Goal: Information Seeking & Learning: Learn about a topic

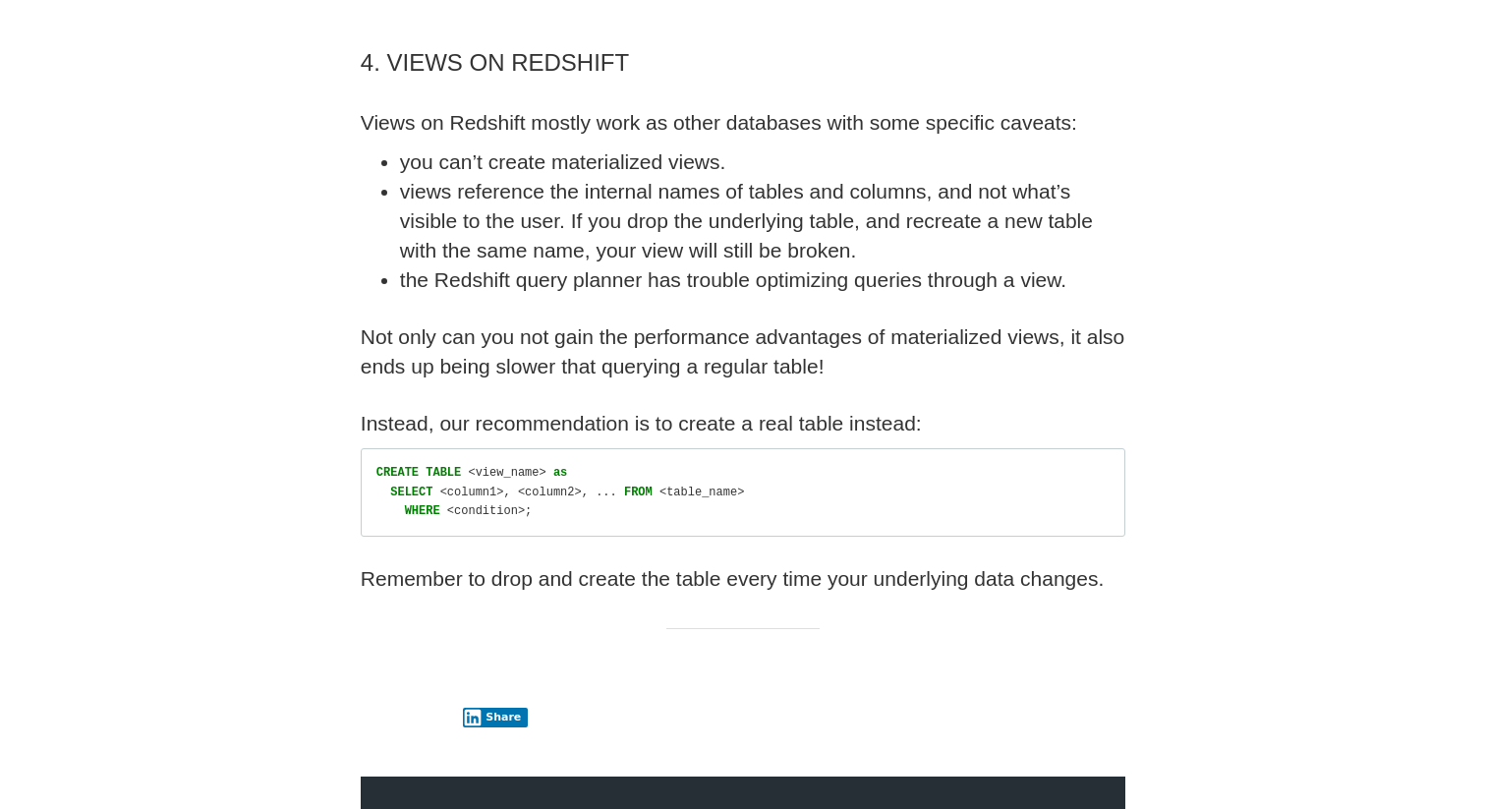
scroll to position [2786, 0]
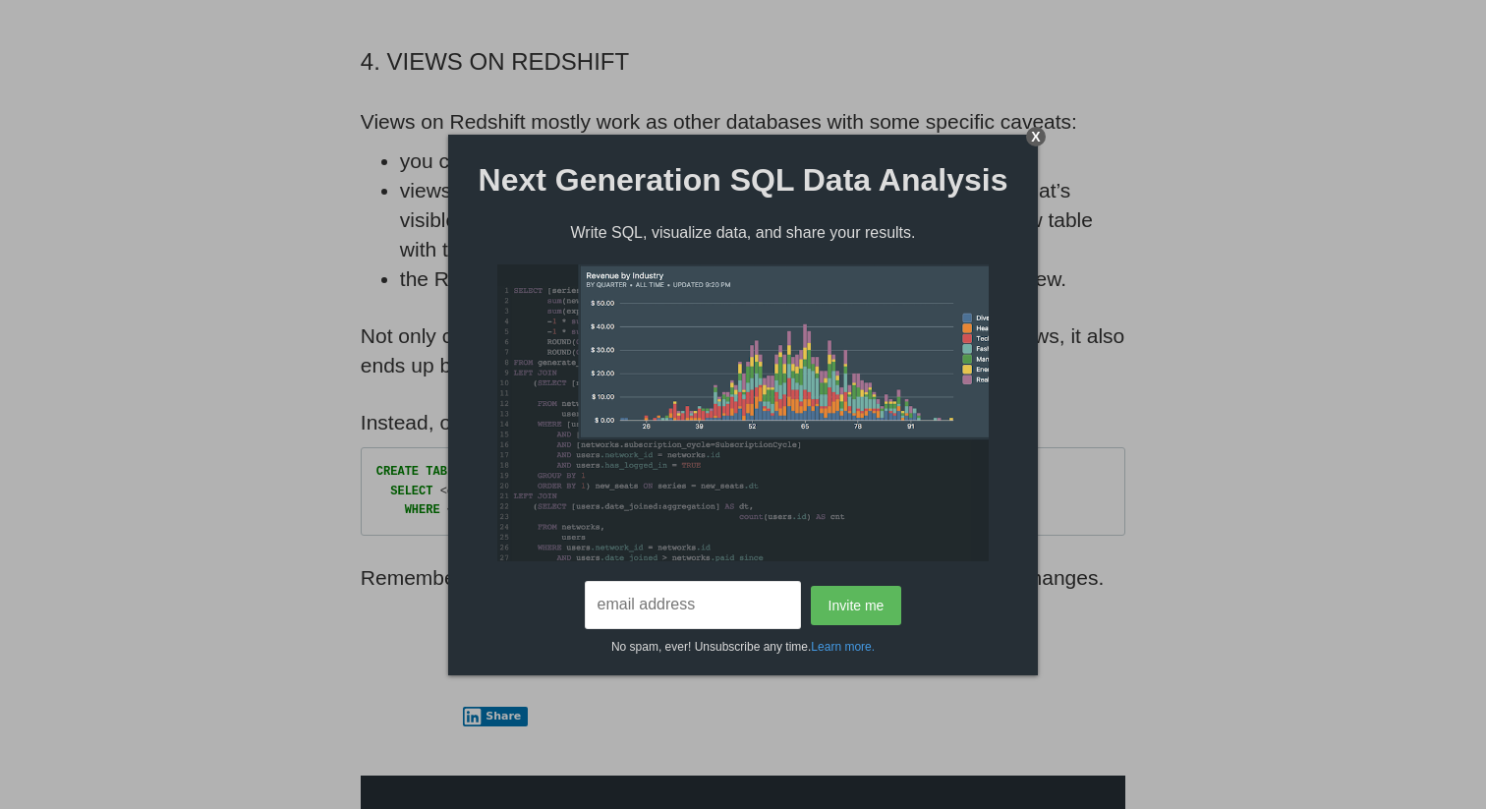
click at [1019, 143] on div "Next Generation SQL Data Analysis Write SQL, visualize data, and share your res…" at bounding box center [743, 395] width 590 height 521
click at [1036, 143] on div "X" at bounding box center [1036, 137] width 20 height 20
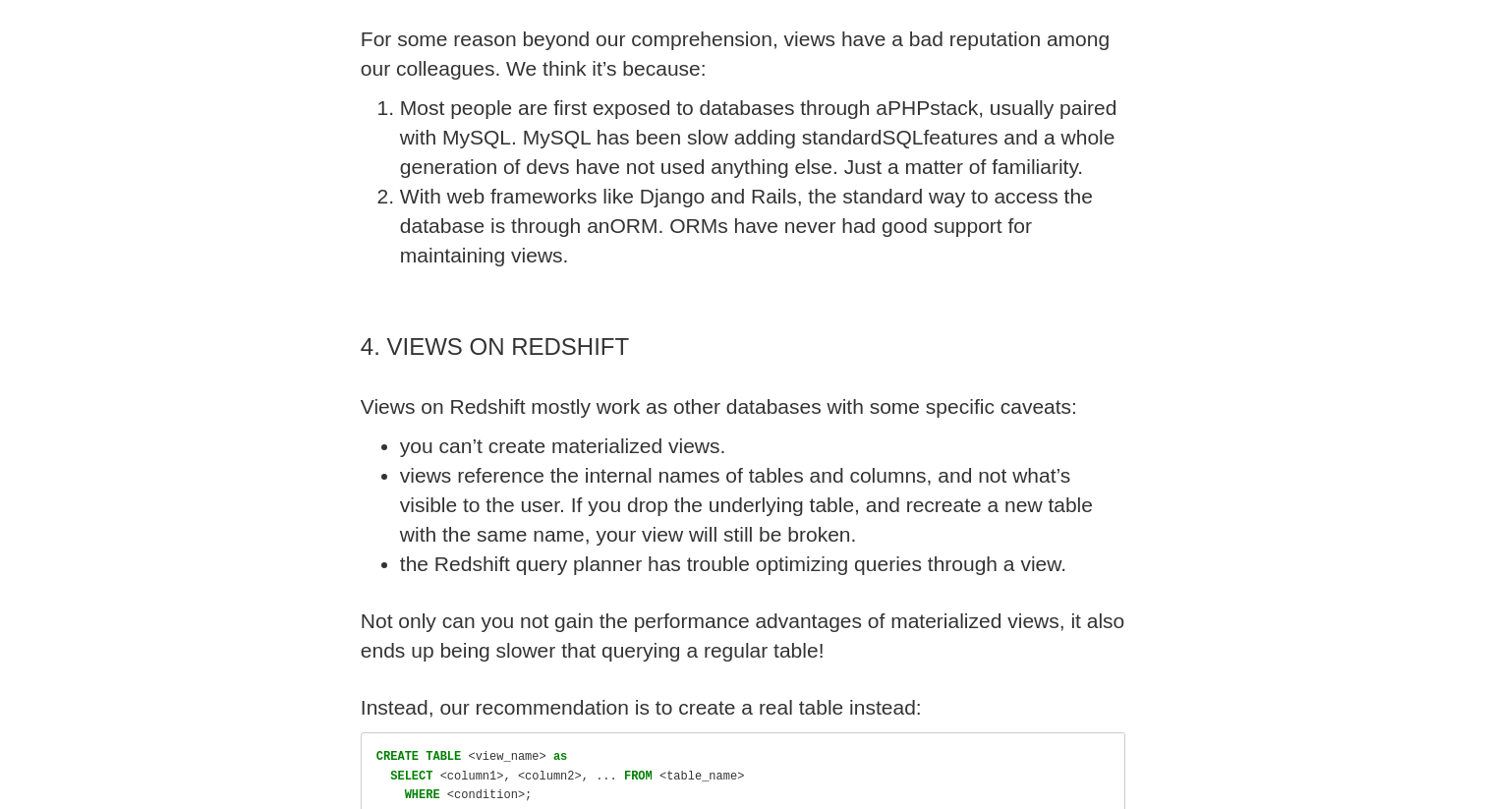
scroll to position [2517, 0]
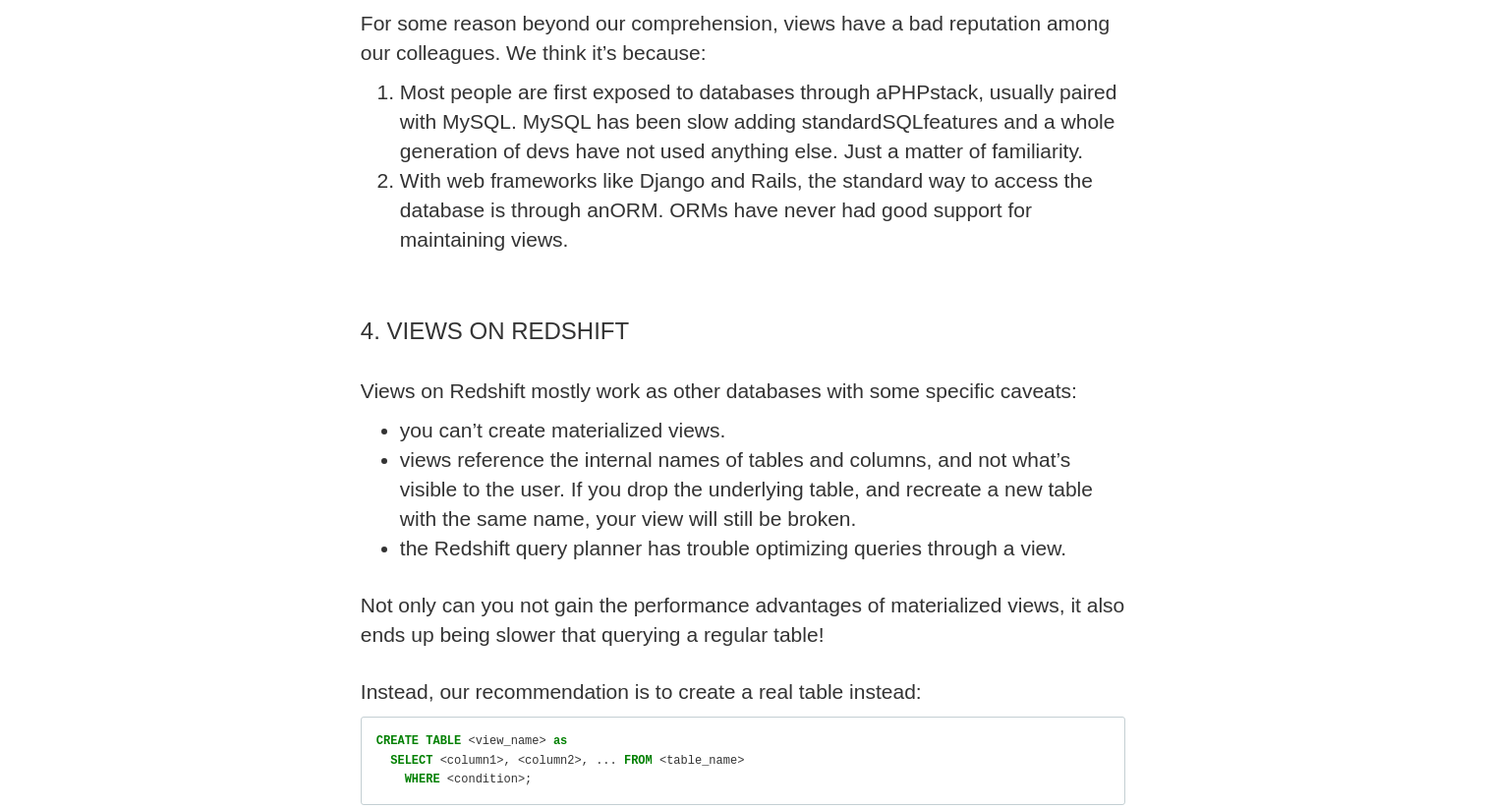
click at [648, 416] on li "you can’t create materialized views." at bounding box center [762, 430] width 725 height 29
click at [711, 463] on li "views reference the internal names of tables and columns, and not what’s visibl…" at bounding box center [762, 489] width 725 height 88
click at [707, 450] on li "views reference the internal names of tables and columns, and not what’s visibl…" at bounding box center [762, 489] width 725 height 88
click at [712, 445] on li "views reference the internal names of tables and columns, and not what’s visibl…" at bounding box center [762, 489] width 725 height 88
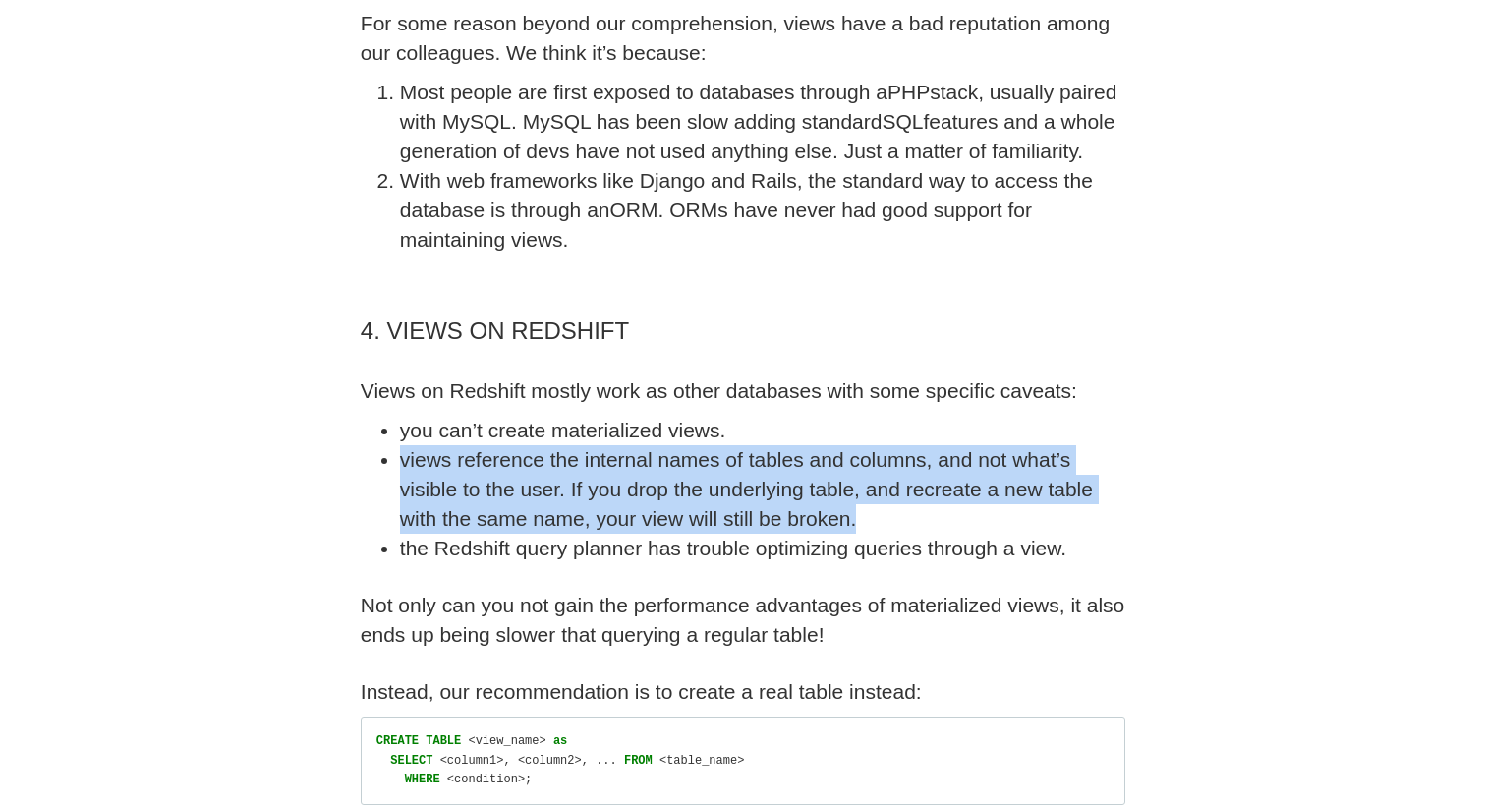
drag, startPoint x: 710, startPoint y: 467, endPoint x: 395, endPoint y: 402, distance: 321.1
click at [395, 416] on ul "you can’t create materialized views. views reference the internal names of tabl…" at bounding box center [743, 489] width 765 height 147
copy li "views reference the internal names of tables and columns, and not what’s visibl…"
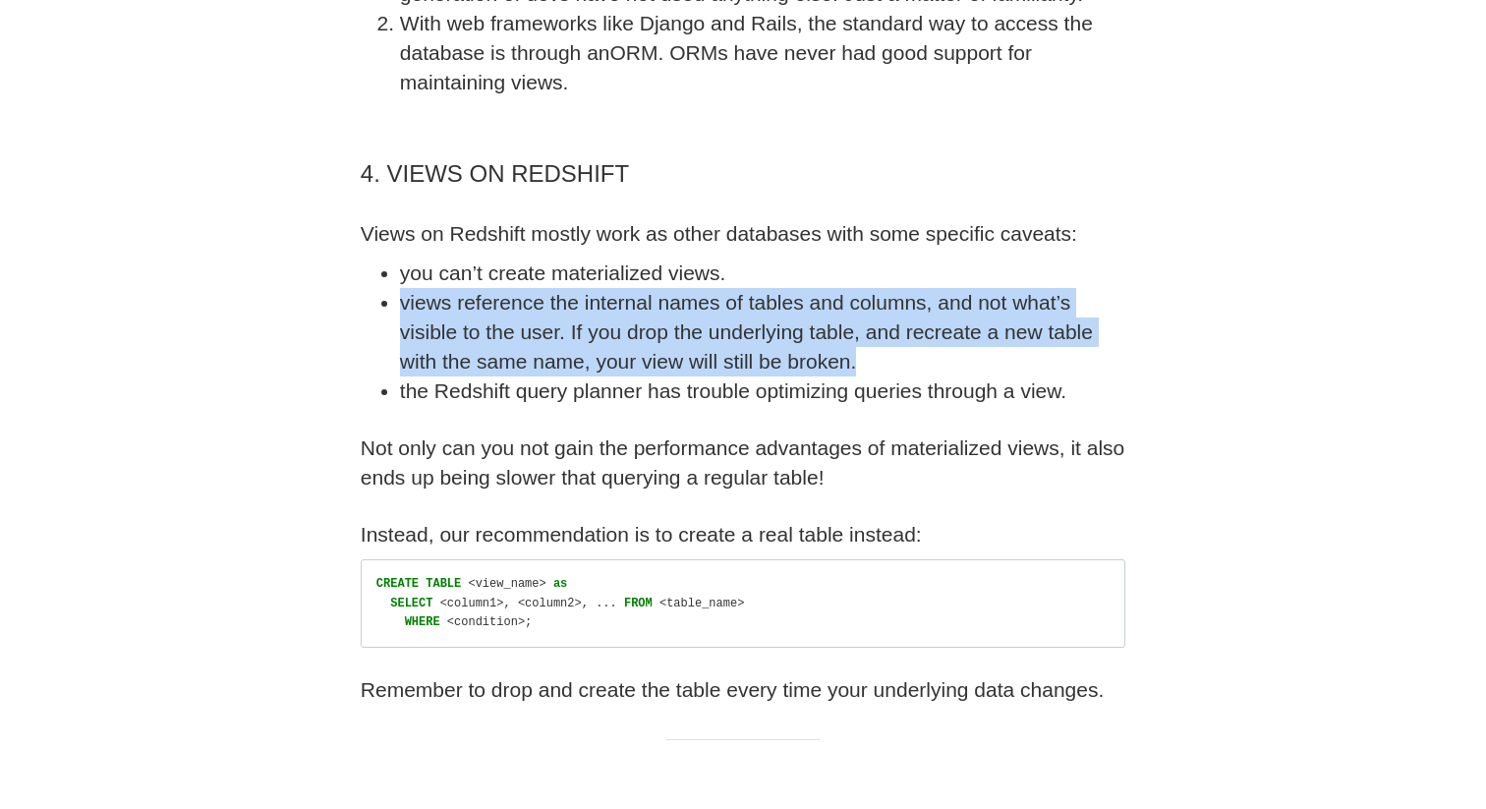
scroll to position [2675, 0]
